Goal: Information Seeking & Learning: Learn about a topic

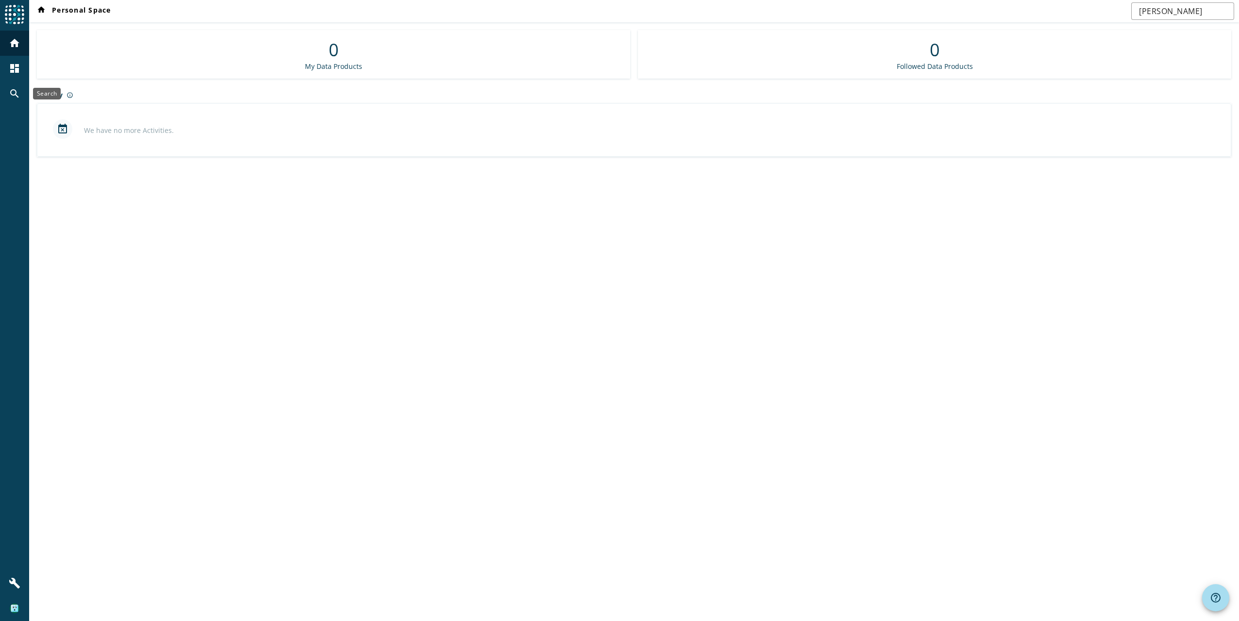
click at [12, 100] on div "search" at bounding box center [14, 93] width 25 height 25
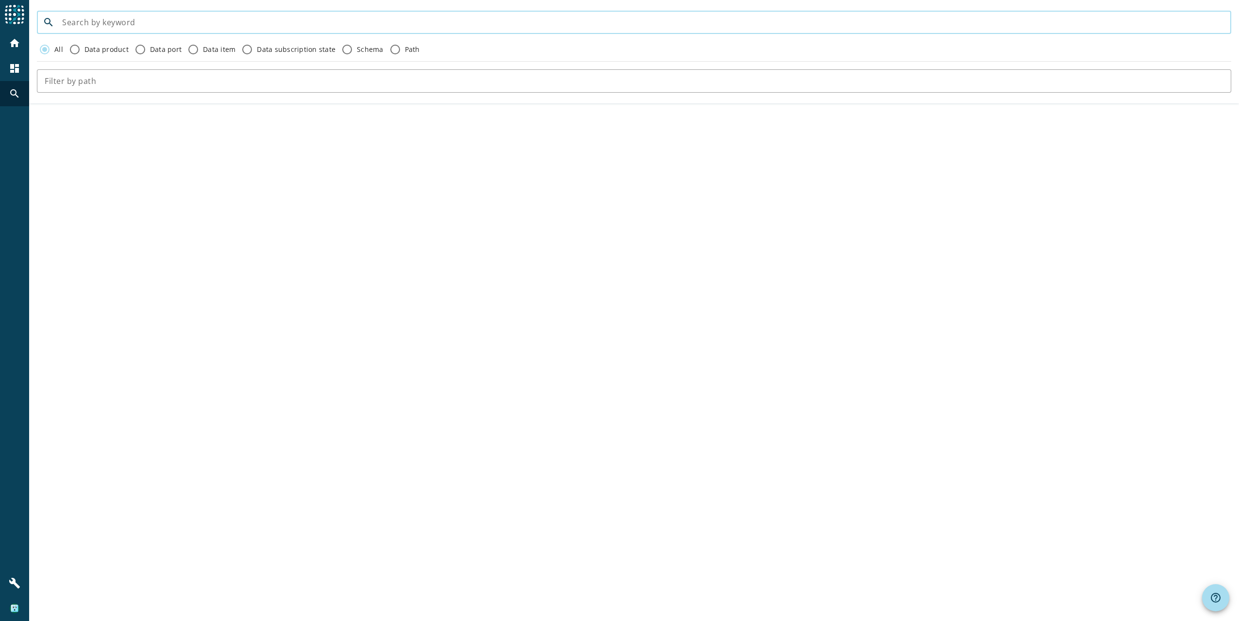
click at [124, 17] on input at bounding box center [642, 23] width 1161 height 12
click at [119, 15] on div at bounding box center [642, 22] width 1161 height 23
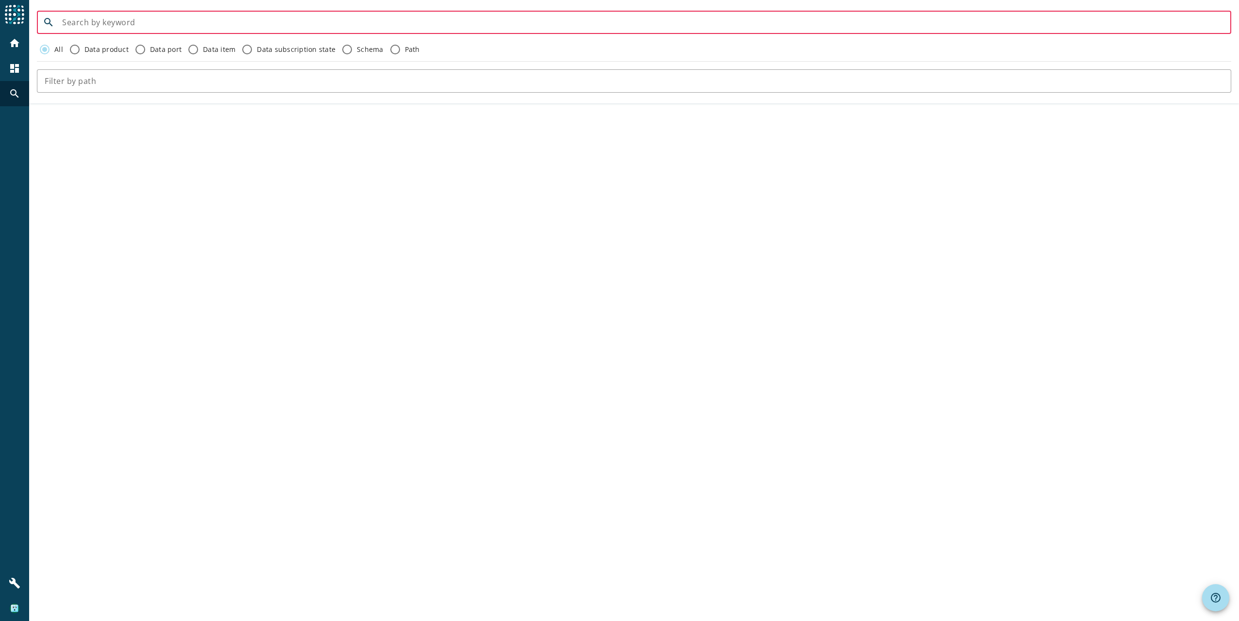
click at [115, 22] on input at bounding box center [642, 23] width 1161 height 12
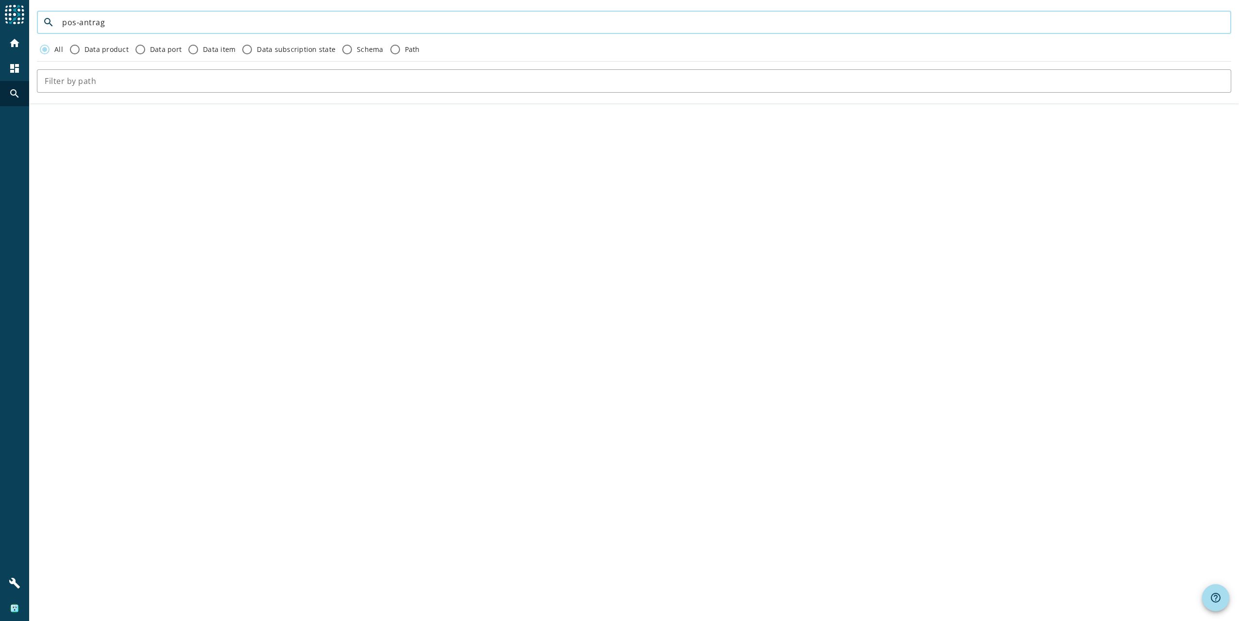
type input "pos-antrag"
click at [15, 47] on mat-icon "home" at bounding box center [15, 43] width 12 height 12
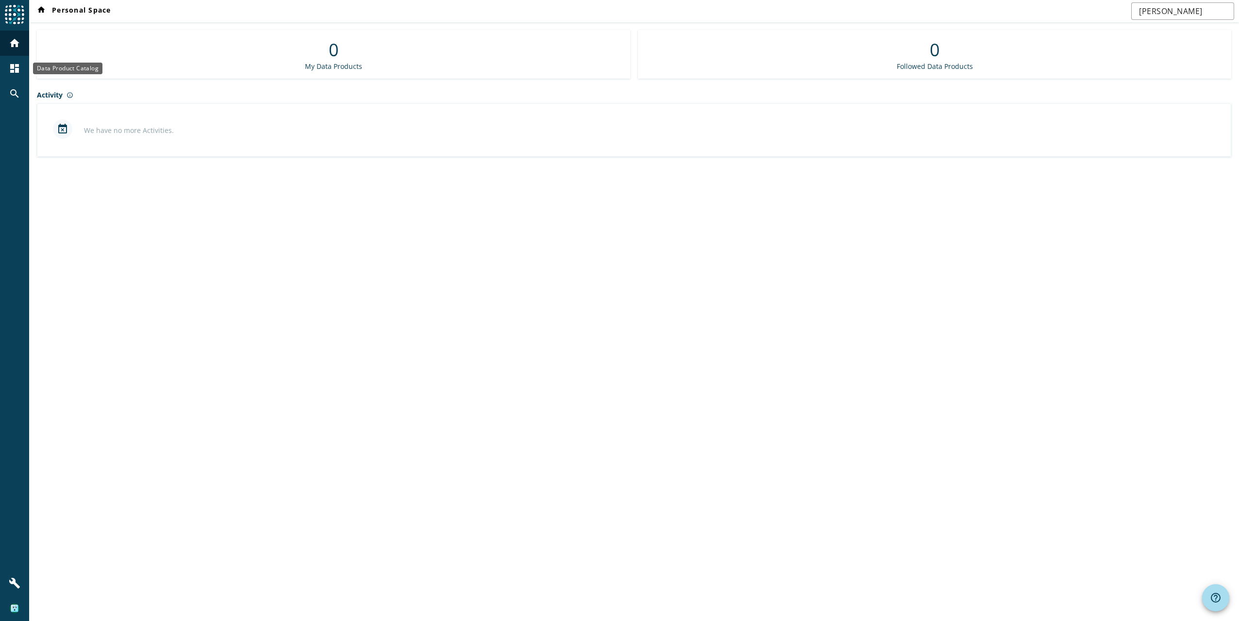
click at [16, 65] on mat-icon "dashboard" at bounding box center [15, 69] width 12 height 12
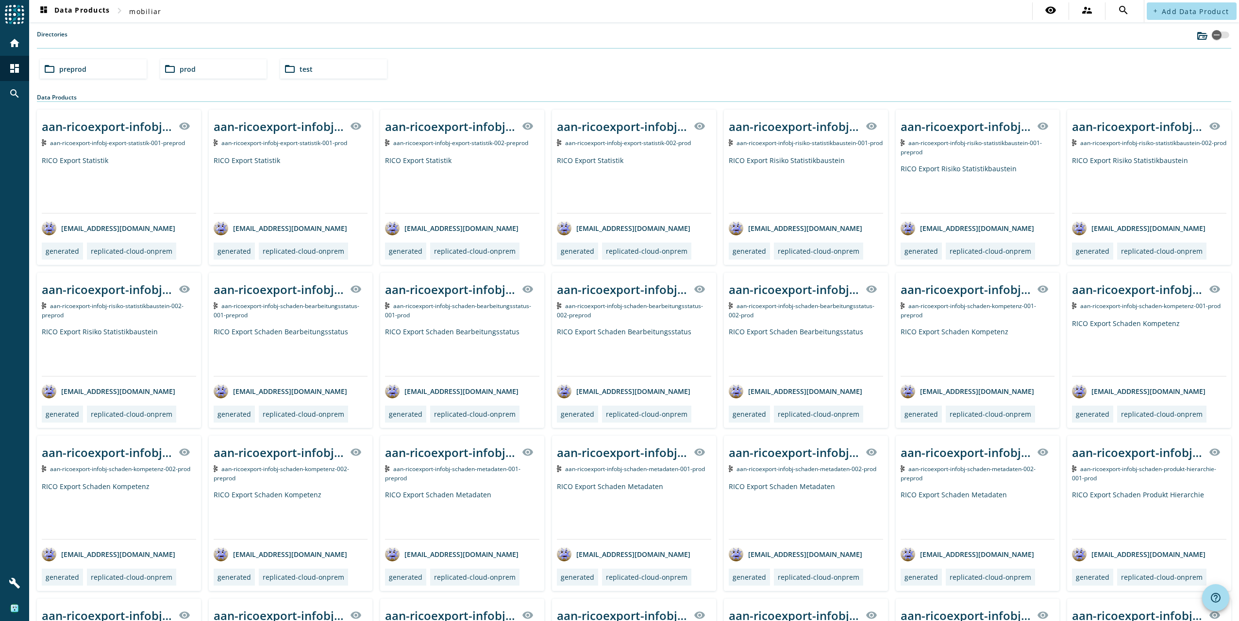
click at [95, 73] on div "folder_open preprod" at bounding box center [93, 68] width 107 height 19
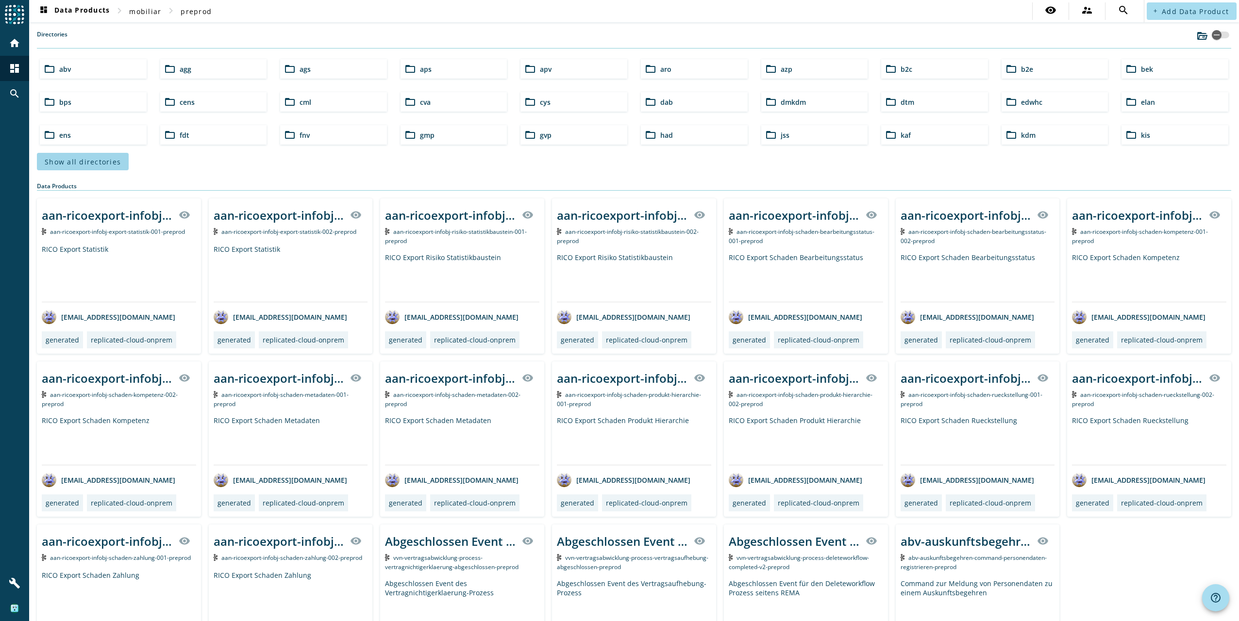
click at [86, 156] on button "Show all directories" at bounding box center [83, 161] width 92 height 17
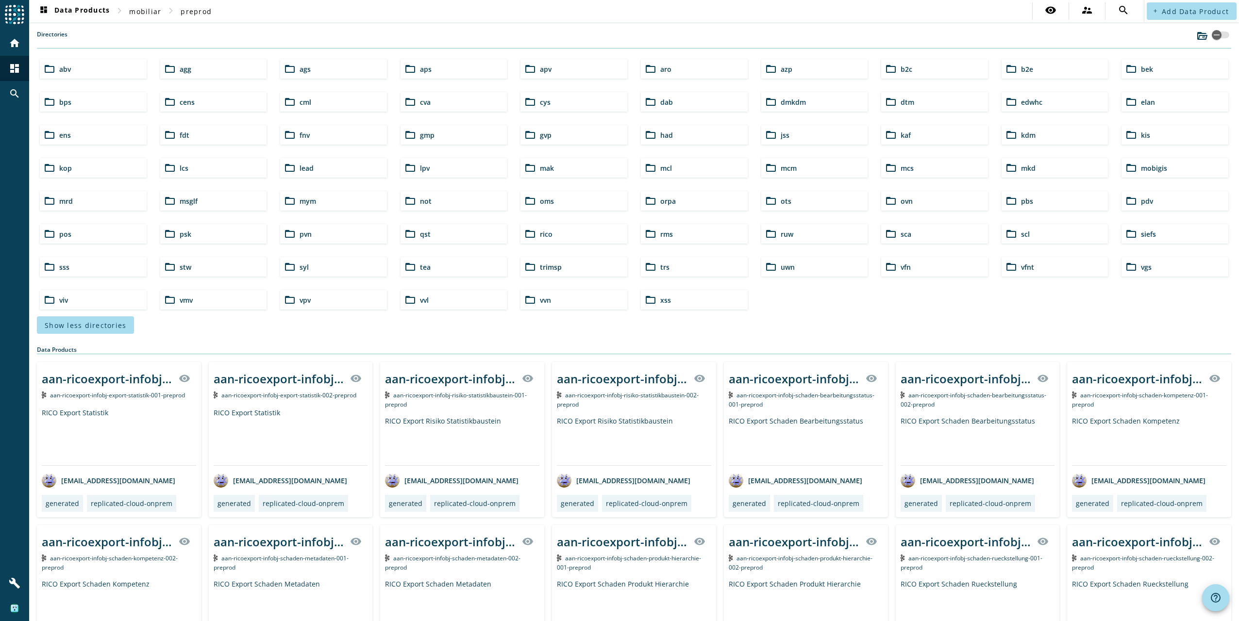
click at [68, 235] on span "pos" at bounding box center [65, 234] width 12 height 9
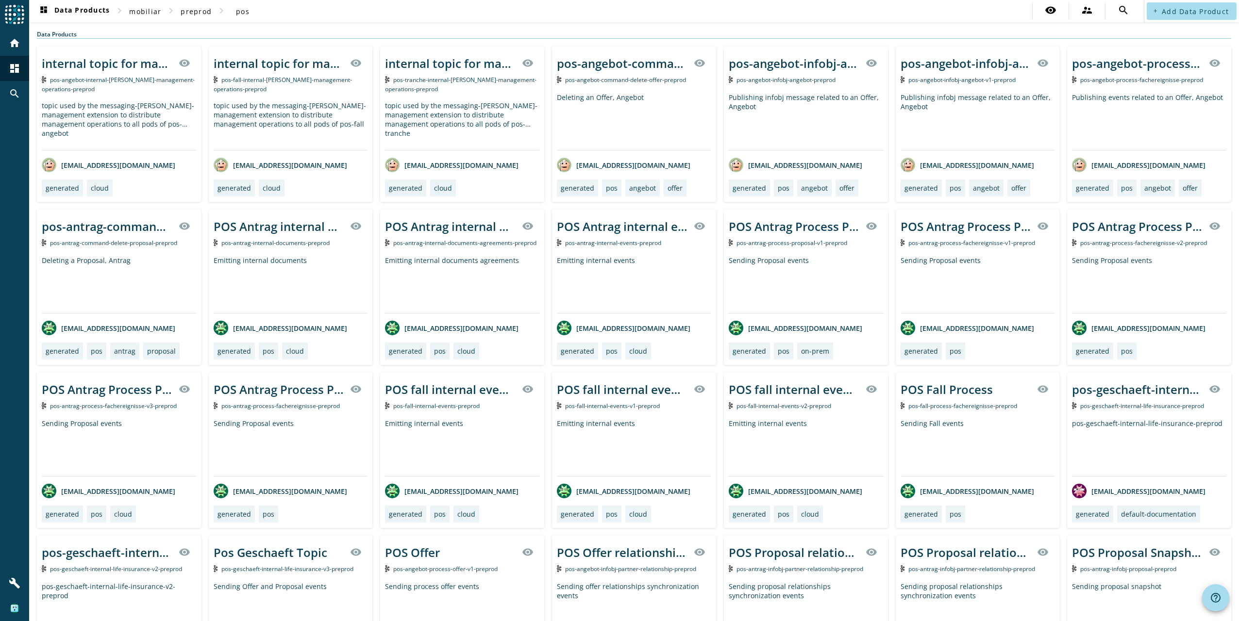
click at [1172, 267] on div "Sending Proposal events" at bounding box center [1149, 284] width 154 height 57
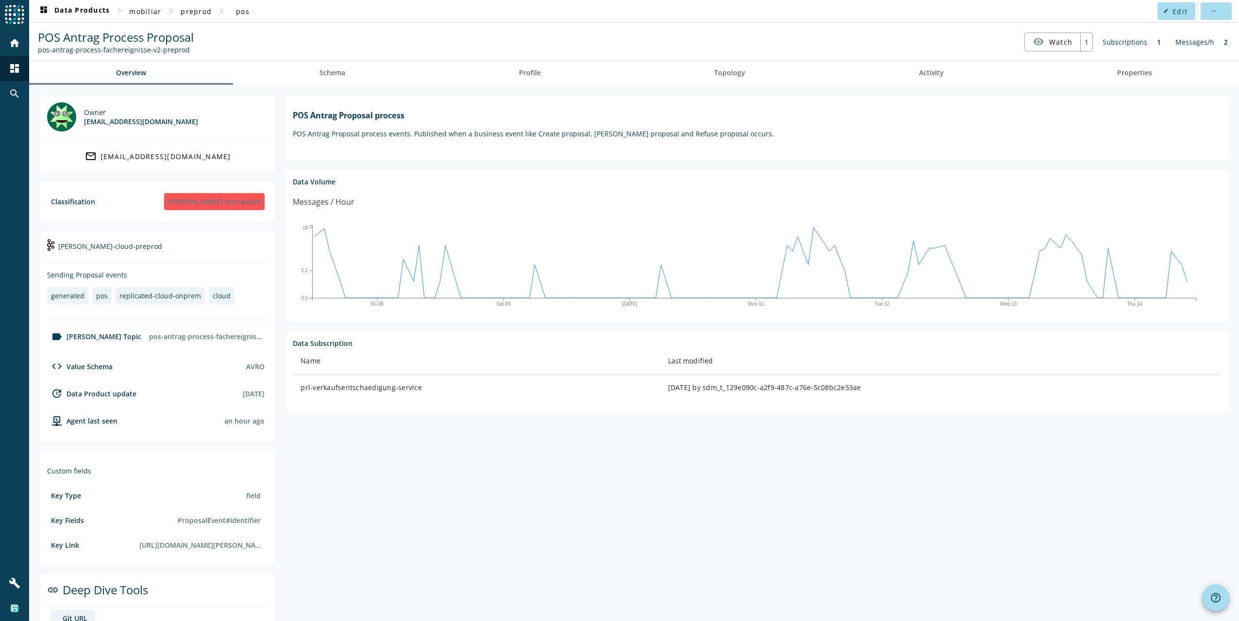
drag, startPoint x: 129, startPoint y: 246, endPoint x: 180, endPoint y: 245, distance: 51.5
click at [180, 245] on div "[PERSON_NAME]-cloud-preprod" at bounding box center [157, 250] width 221 height 24
click at [150, 299] on div "replicated-cloud-onprem" at bounding box center [160, 295] width 82 height 9
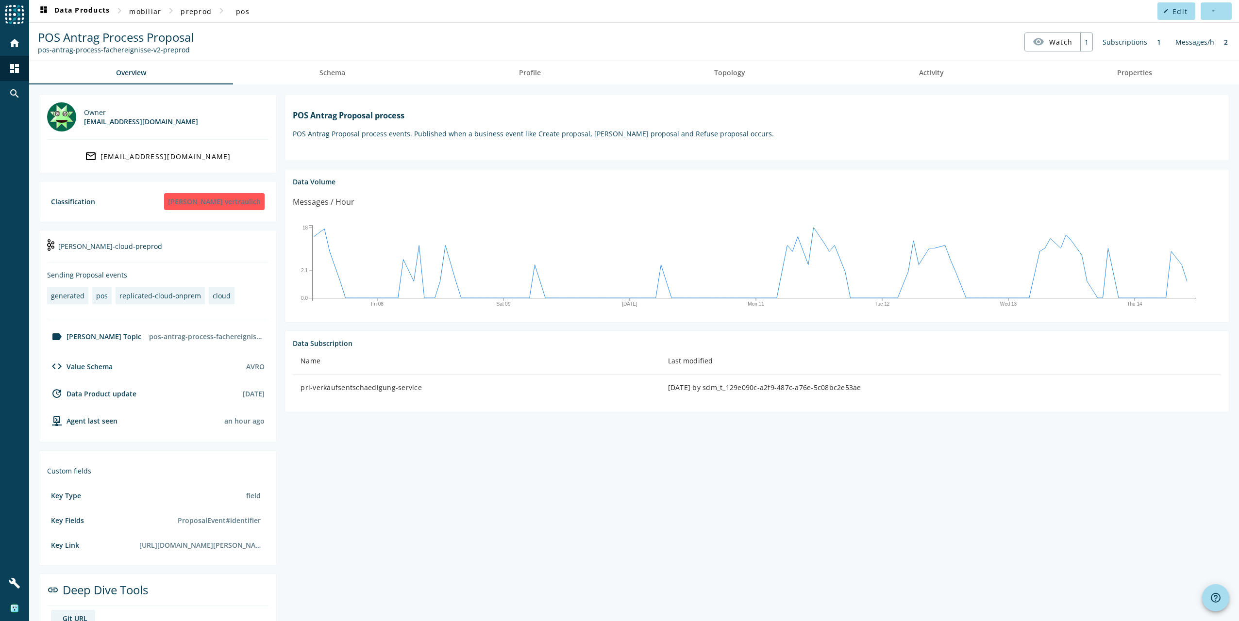
click at [507, 533] on section "POS Antrag Proposal process POS Antrag Proposal process events. Published when …" at bounding box center [753, 366] width 952 height 545
drag, startPoint x: 66, startPoint y: 274, endPoint x: 163, endPoint y: 276, distance: 96.6
click at [163, 276] on div "Sending Proposal events" at bounding box center [157, 274] width 221 height 9
click at [426, 506] on section "POS Antrag Proposal process POS Antrag Proposal process events. Published when …" at bounding box center [753, 366] width 952 height 545
drag, startPoint x: 116, startPoint y: 301, endPoint x: 201, endPoint y: 298, distance: 85.0
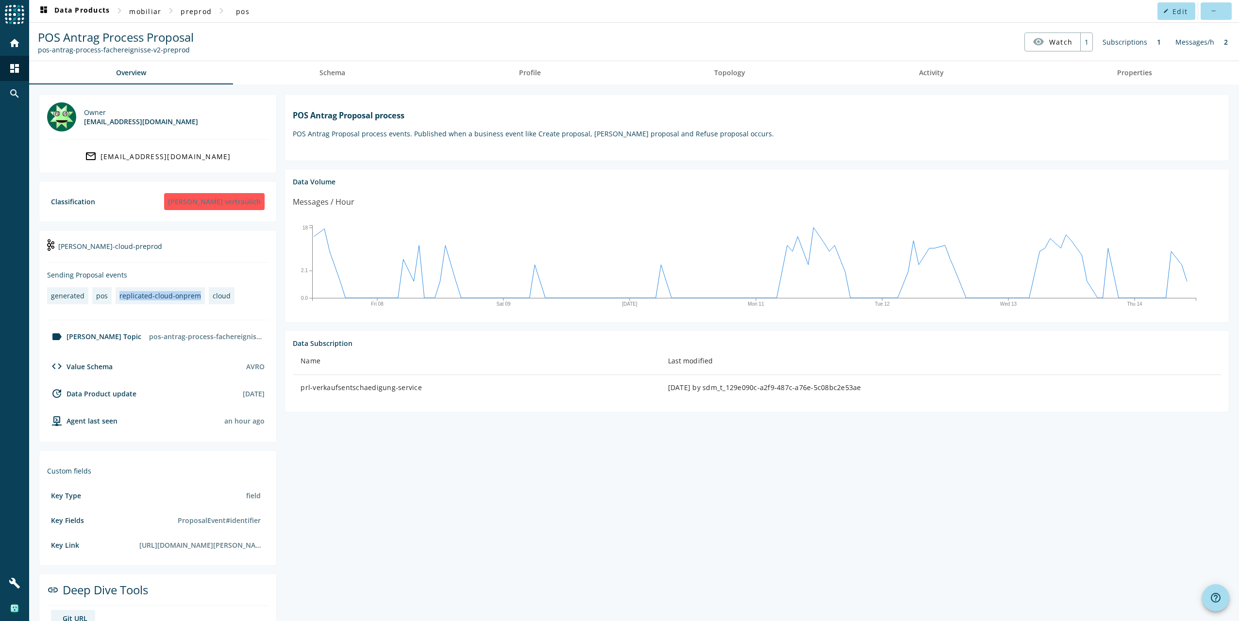
click at [201, 298] on div "generated pos replicated-cloud-onprem cloud" at bounding box center [145, 297] width 196 height 21
click at [580, 541] on section "POS Antrag Proposal process POS Antrag Proposal process events. Published when …" at bounding box center [753, 366] width 952 height 545
click at [334, 74] on span "Schema" at bounding box center [332, 72] width 26 height 7
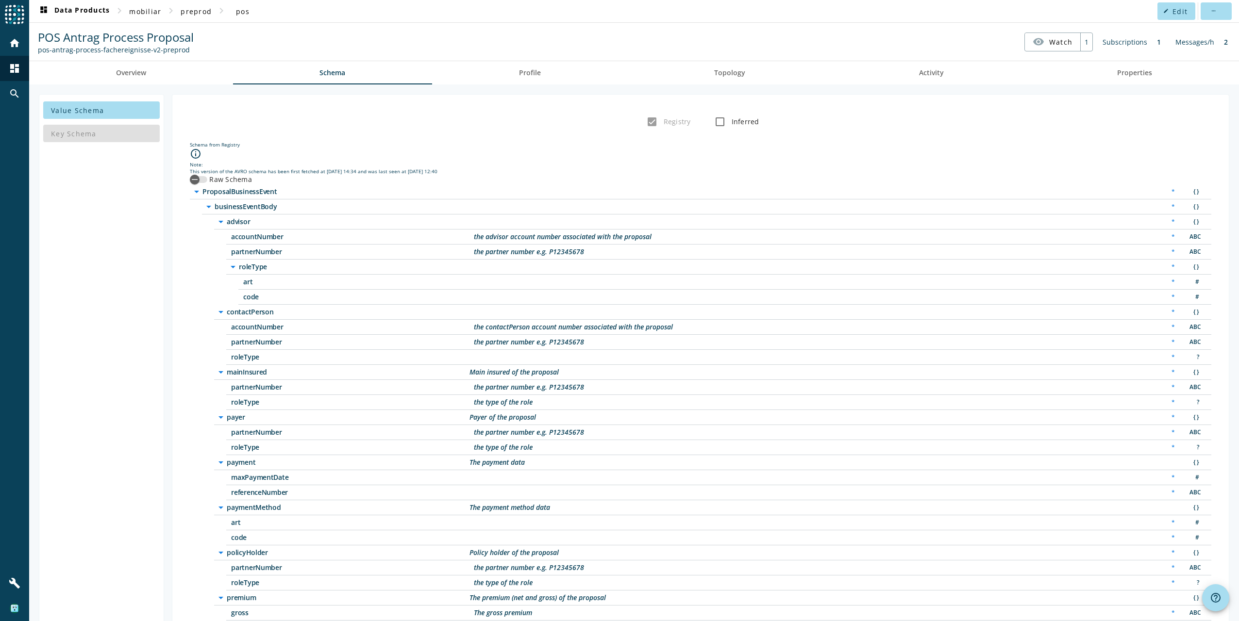
click at [129, 127] on div "Key Schema" at bounding box center [101, 133] width 117 height 23
click at [126, 135] on div "Key Schema" at bounding box center [101, 133] width 117 height 23
click at [82, 133] on div "Key Schema" at bounding box center [101, 133] width 117 height 23
click at [524, 74] on span "Profile" at bounding box center [530, 72] width 22 height 7
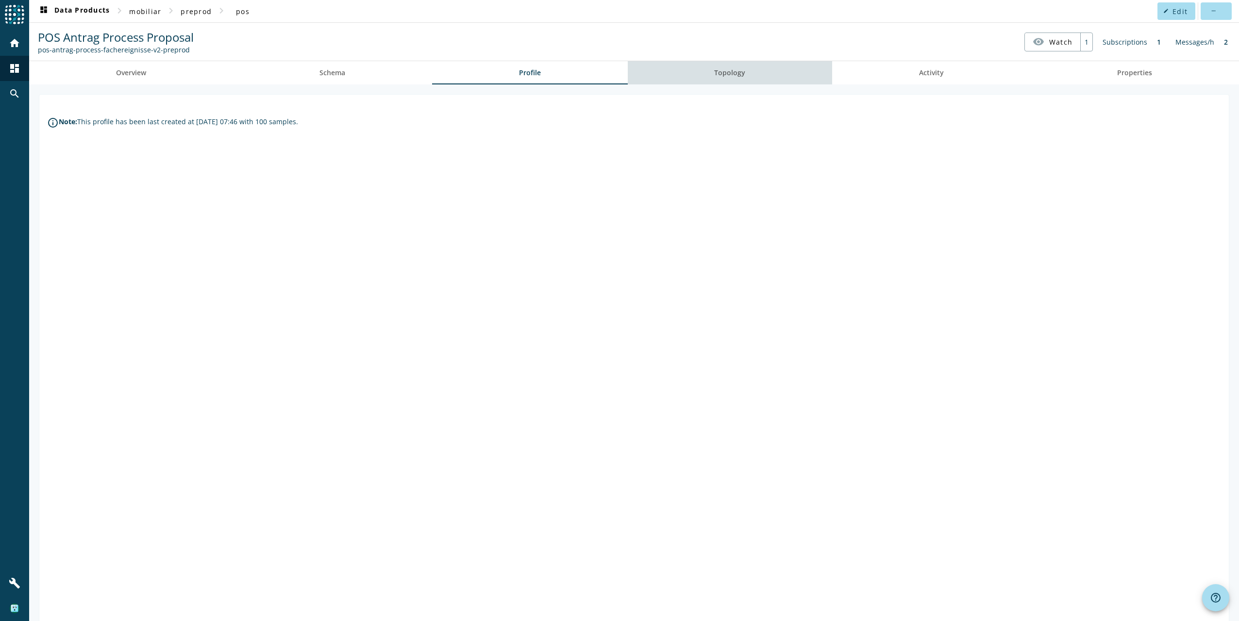
click at [749, 68] on link "Topology" at bounding box center [730, 72] width 205 height 23
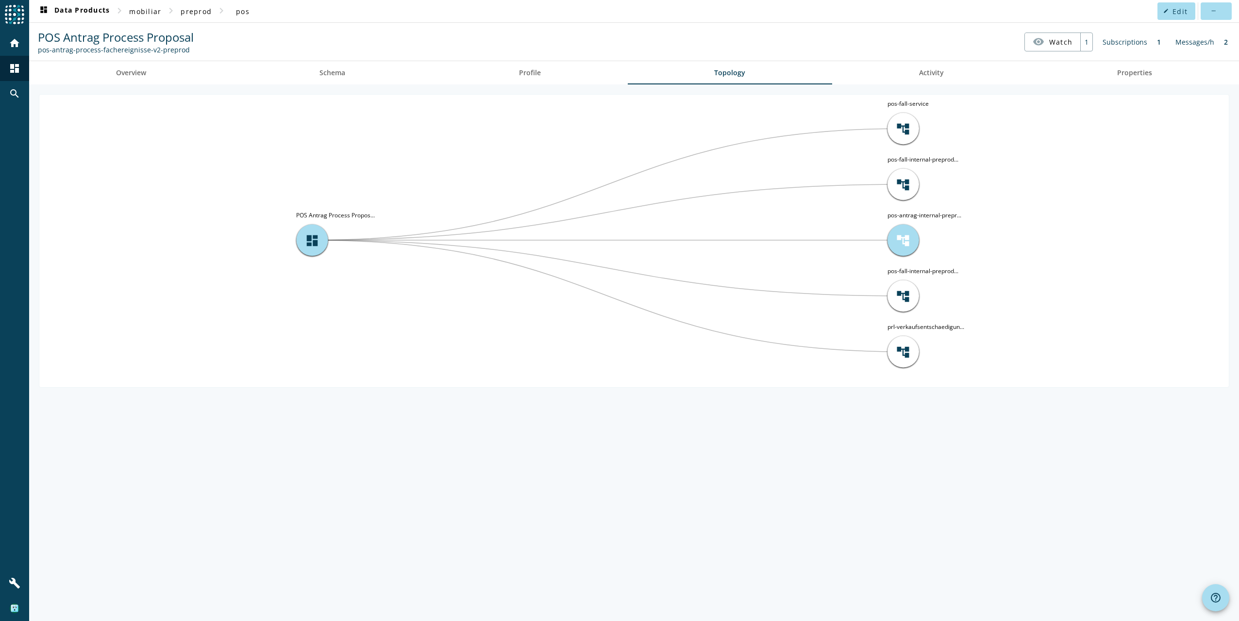
click at [899, 255] on div "account_tree" at bounding box center [903, 241] width 32 height 32
click at [894, 68] on link "Activity" at bounding box center [931, 72] width 199 height 23
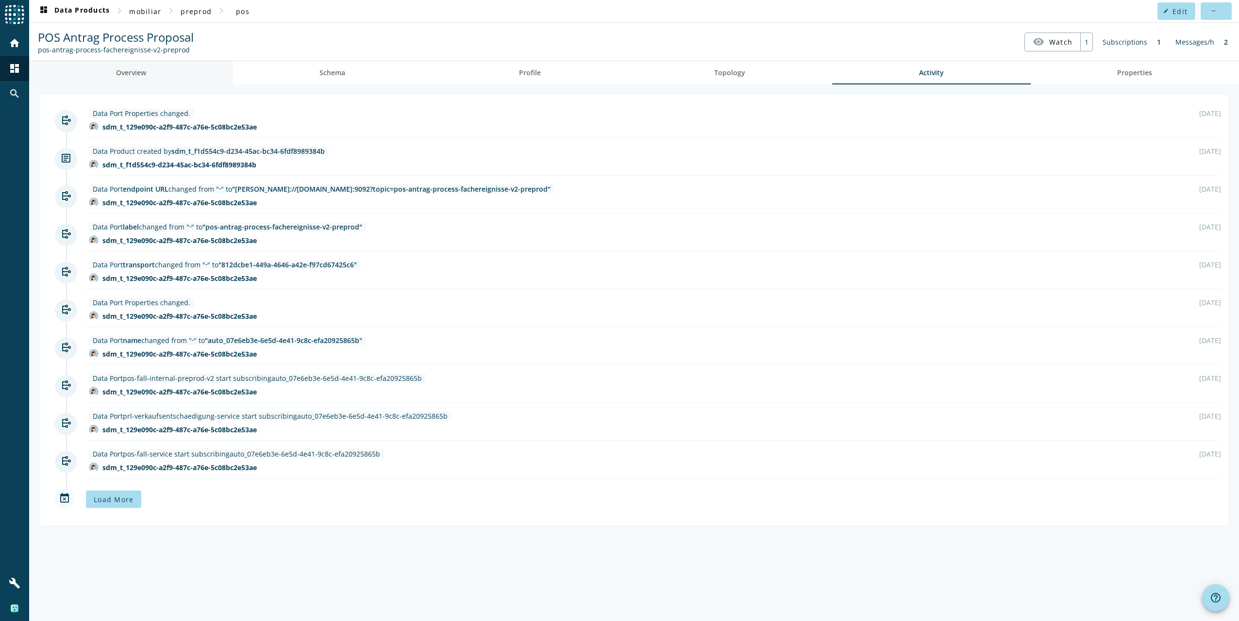
click at [184, 72] on link "Overview" at bounding box center [131, 72] width 204 height 23
